Goal: Navigation & Orientation: Find specific page/section

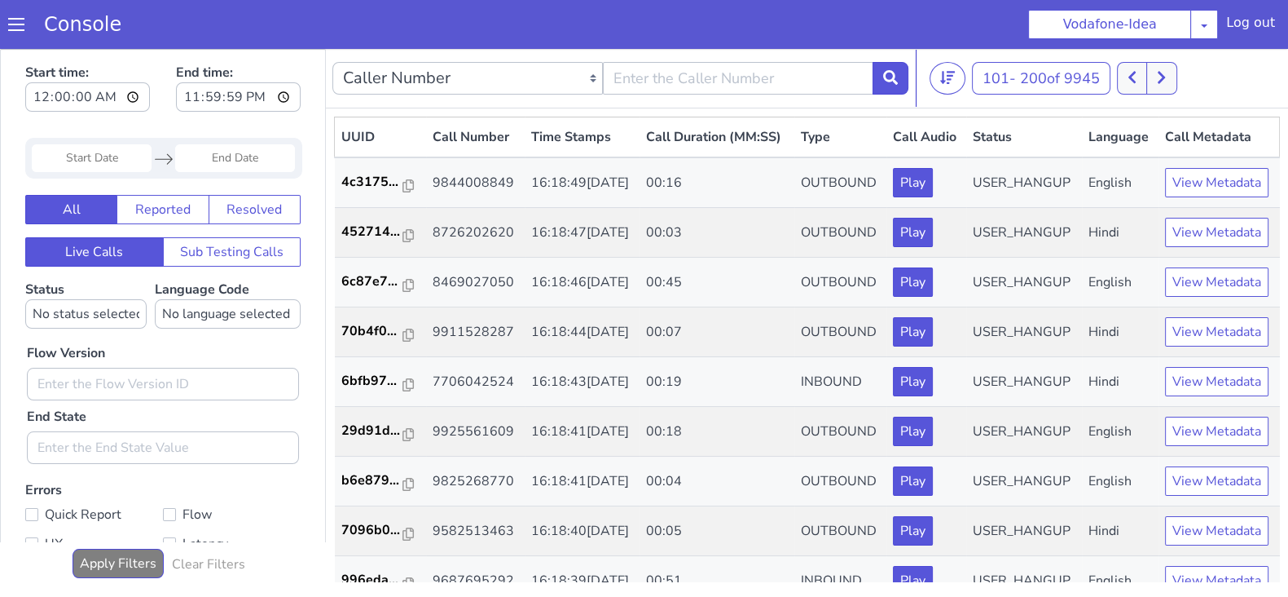
click at [1166, 76] on icon at bounding box center [1161, 77] width 9 height 15
click at [1169, 77] on icon at bounding box center [1170, 77] width 9 height 15
click at [1182, 82] on button at bounding box center [1171, 78] width 30 height 33
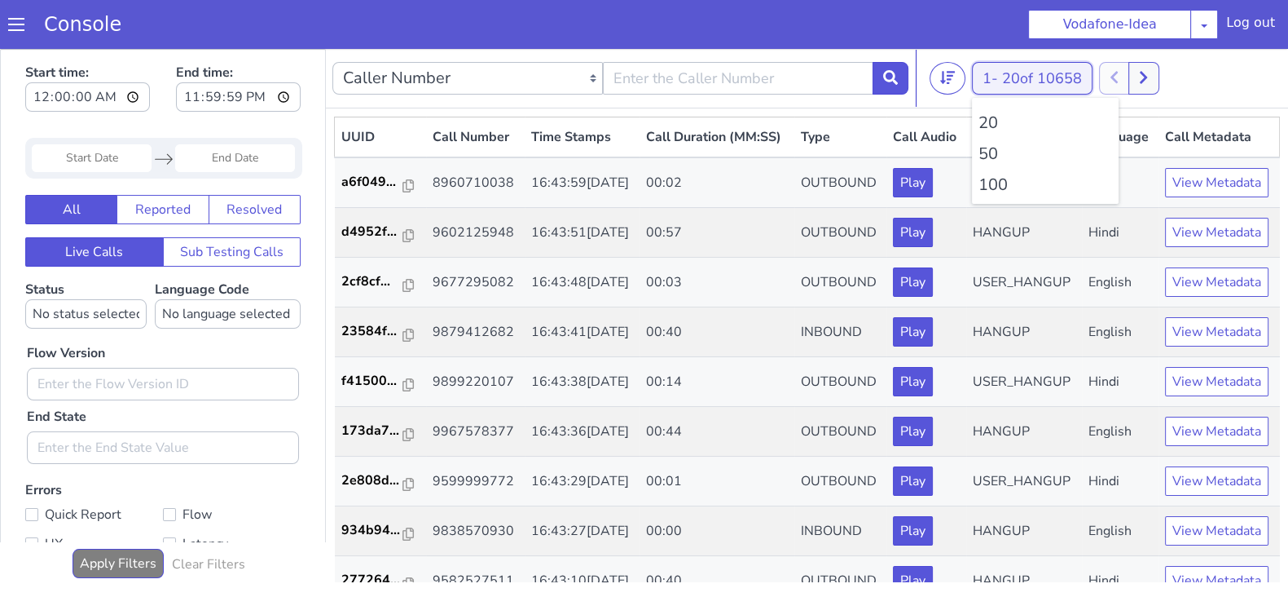
click at [1004, 75] on span "20 of 10658" at bounding box center [1042, 78] width 80 height 20
click at [997, 194] on li "100" at bounding box center [1046, 185] width 134 height 24
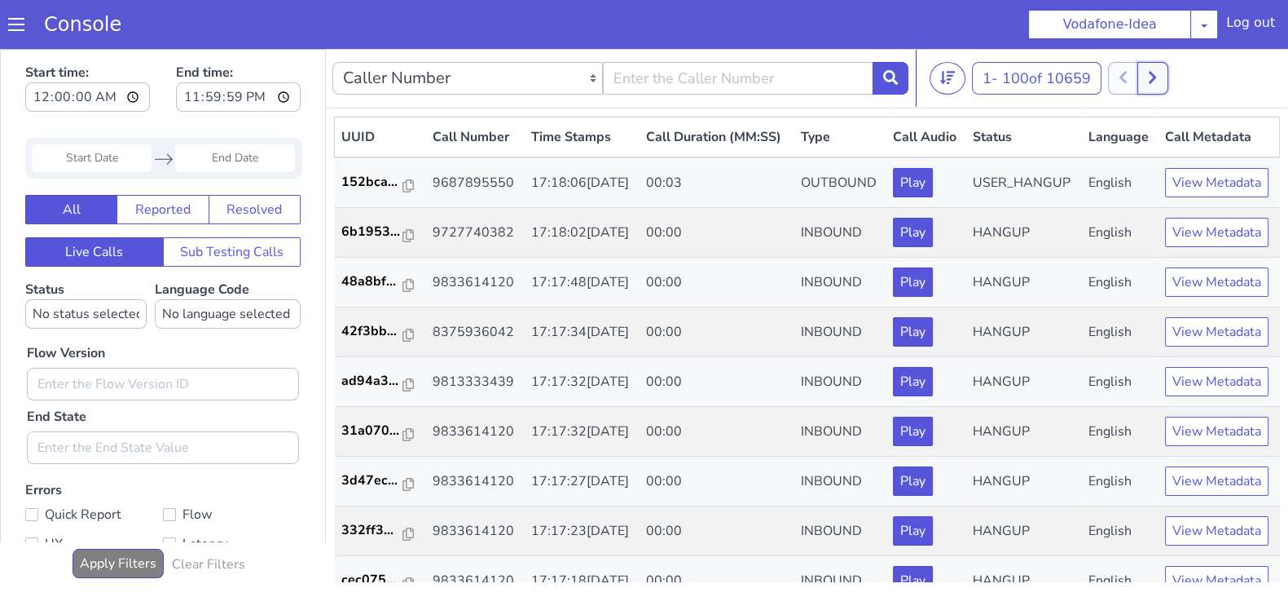
click at [1156, 77] on icon at bounding box center [1152, 78] width 7 height 12
